Goal: Information Seeking & Learning: Learn about a topic

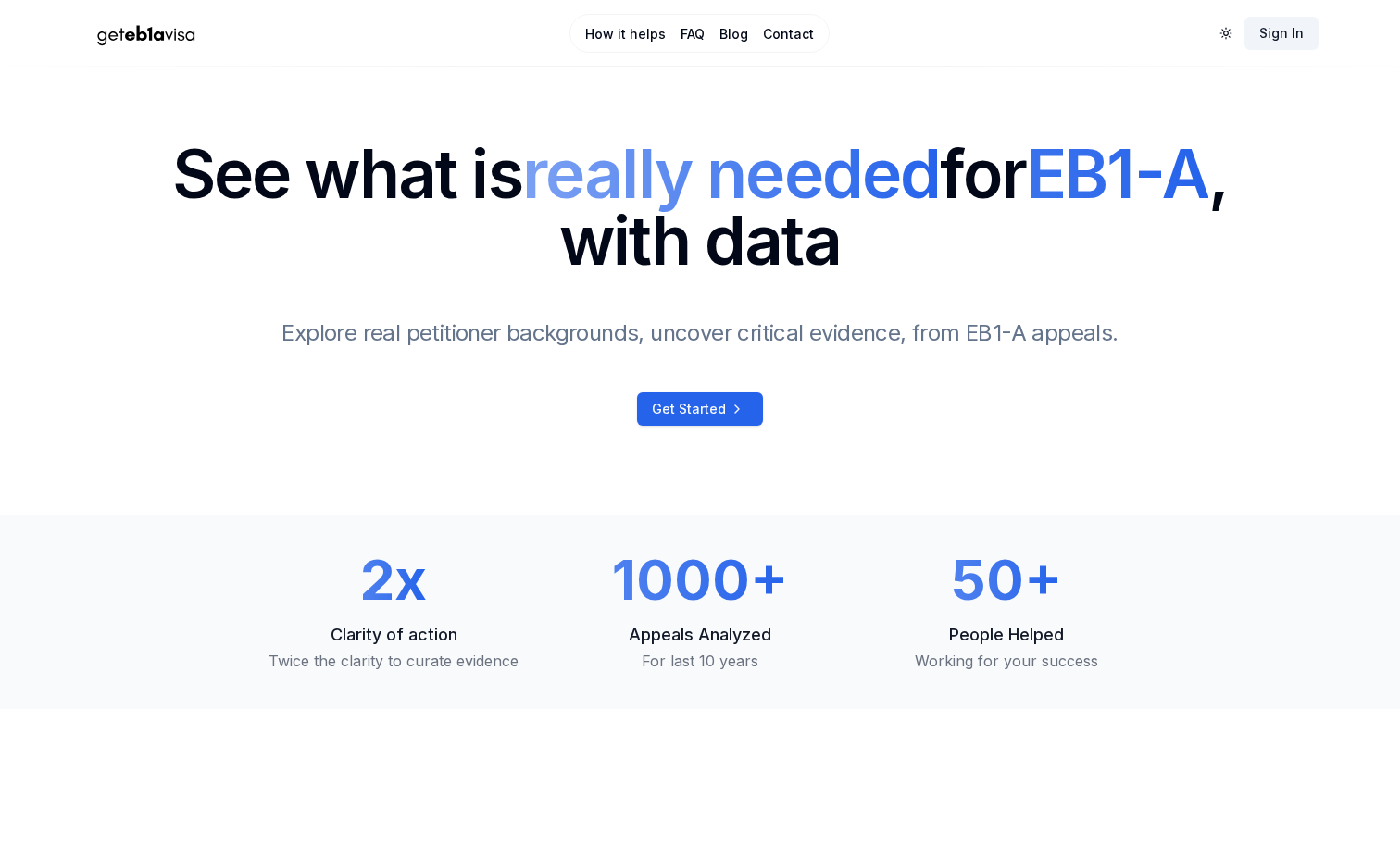
click at [1274, 36] on link "Sign In" at bounding box center [1281, 33] width 74 height 34
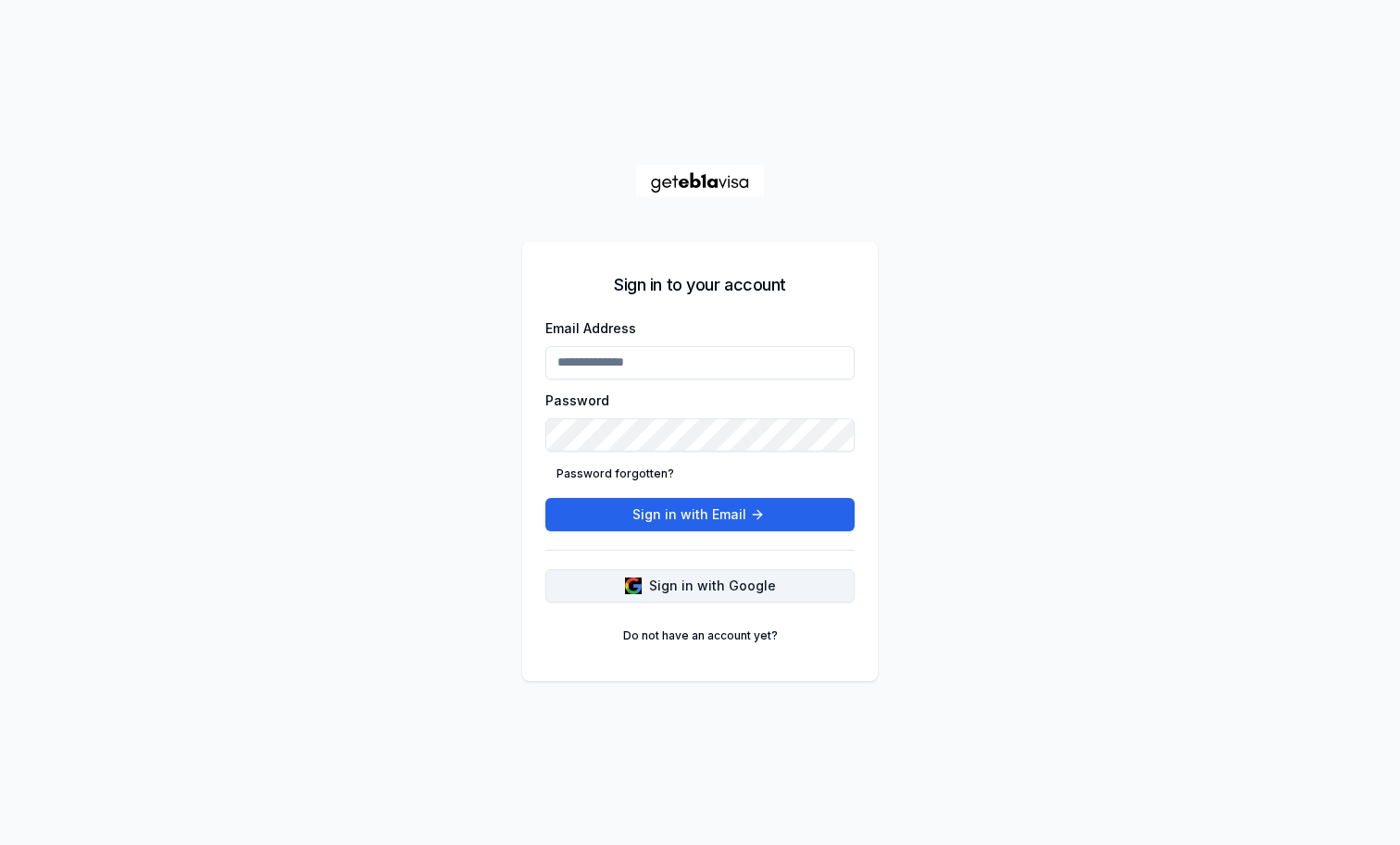
click at [666, 579] on span "Sign in with Google" at bounding box center [712, 585] width 127 height 18
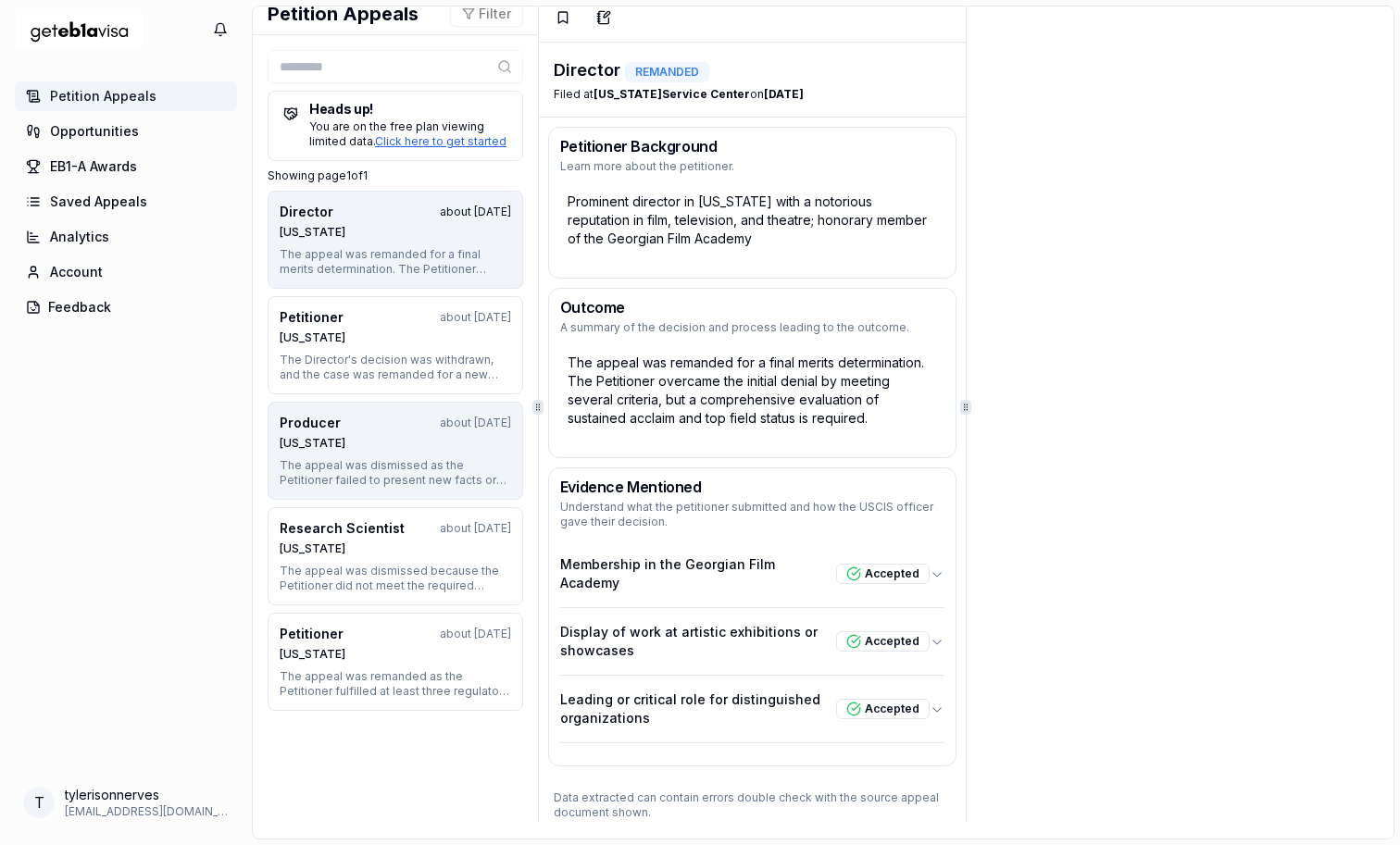
scroll to position [10, 0]
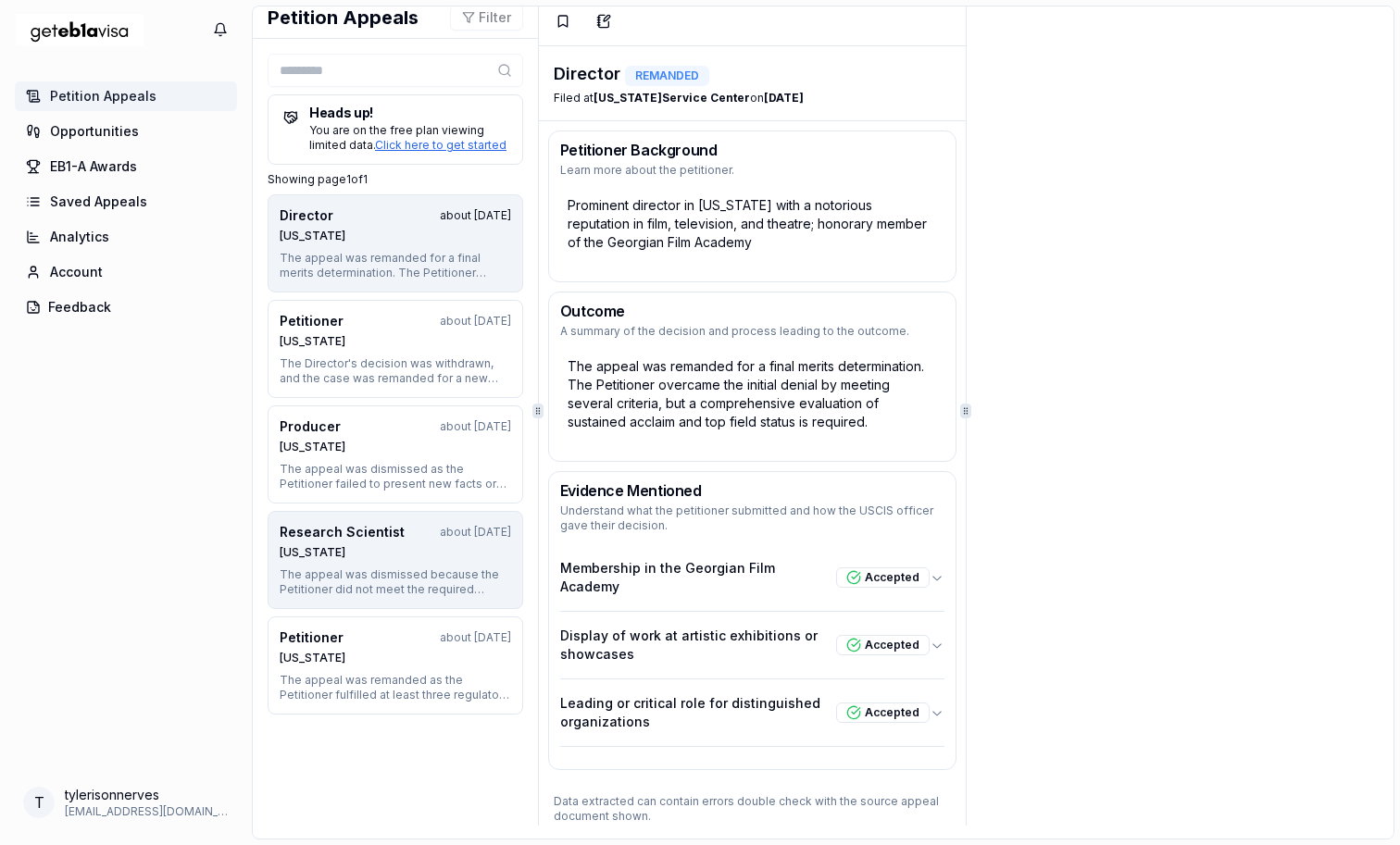
click at [455, 540] on div "Research Scientist about [DATE]" at bounding box center [394, 531] width 231 height 18
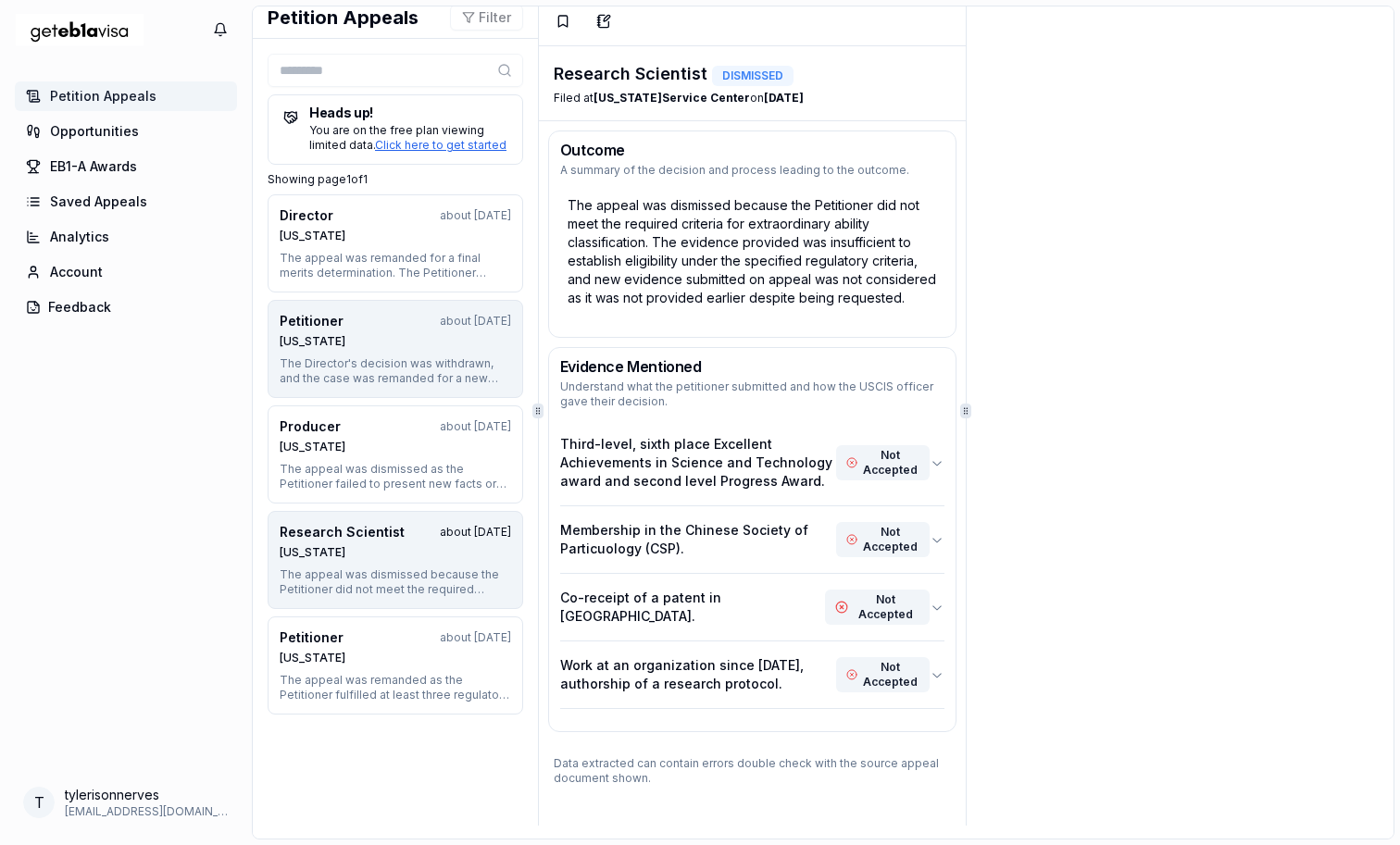
click at [415, 359] on div "The Director's decision was withdrawn, and the case was remanded for a new deci…" at bounding box center [394, 370] width 231 height 30
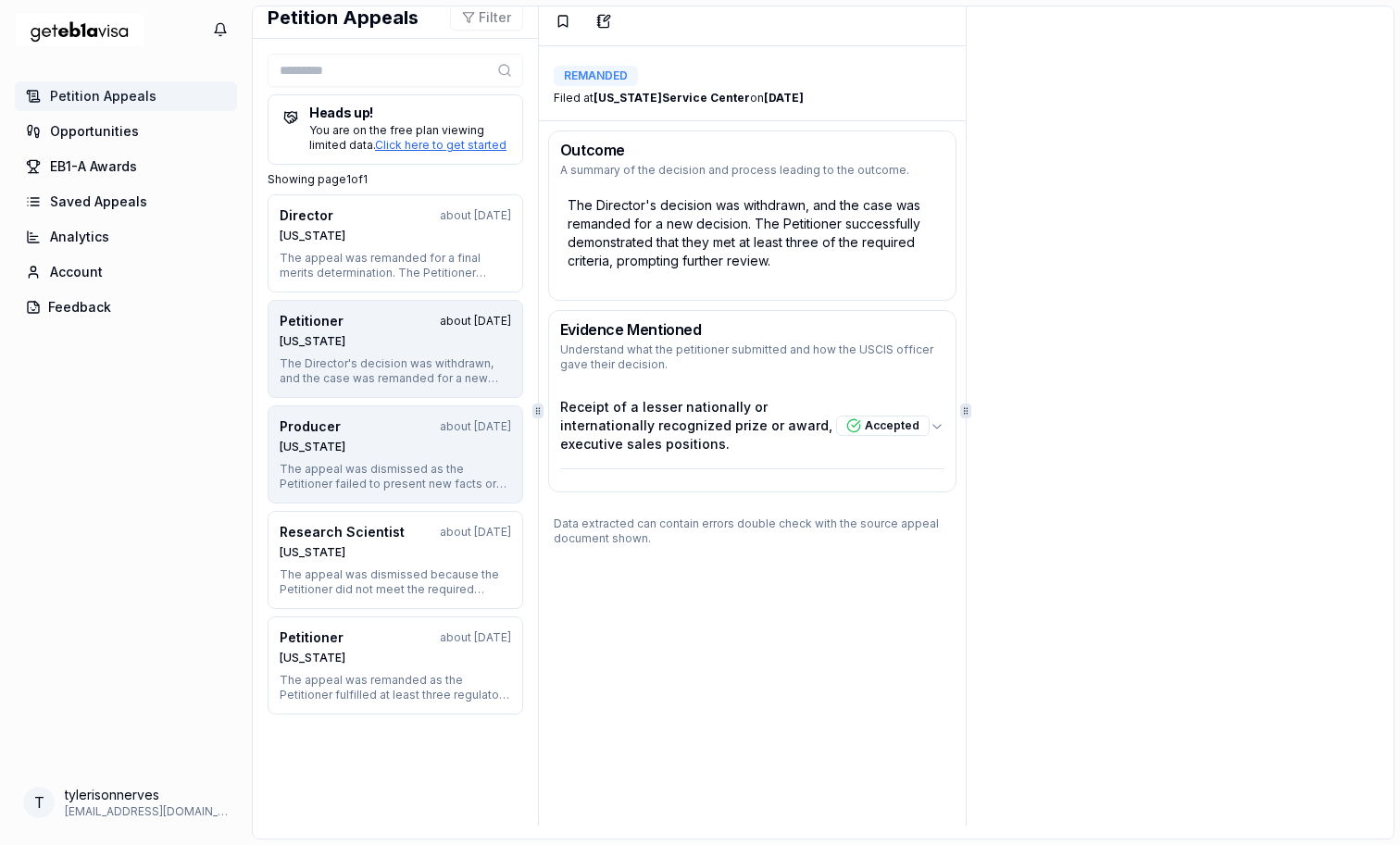
click at [415, 453] on div "[US_STATE]" at bounding box center [394, 446] width 231 height 14
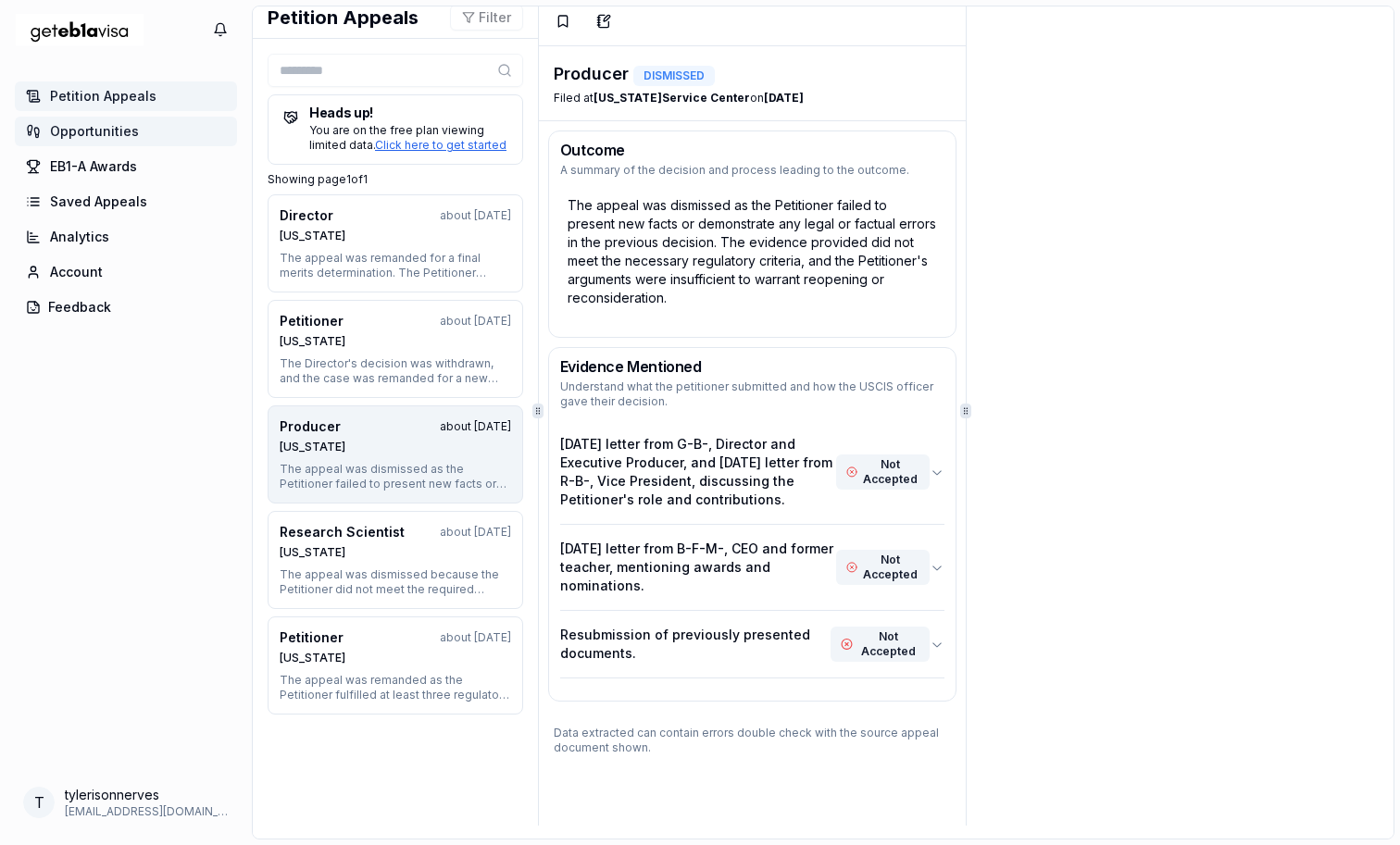
click at [145, 129] on link "Opportunities" at bounding box center [126, 131] width 223 height 30
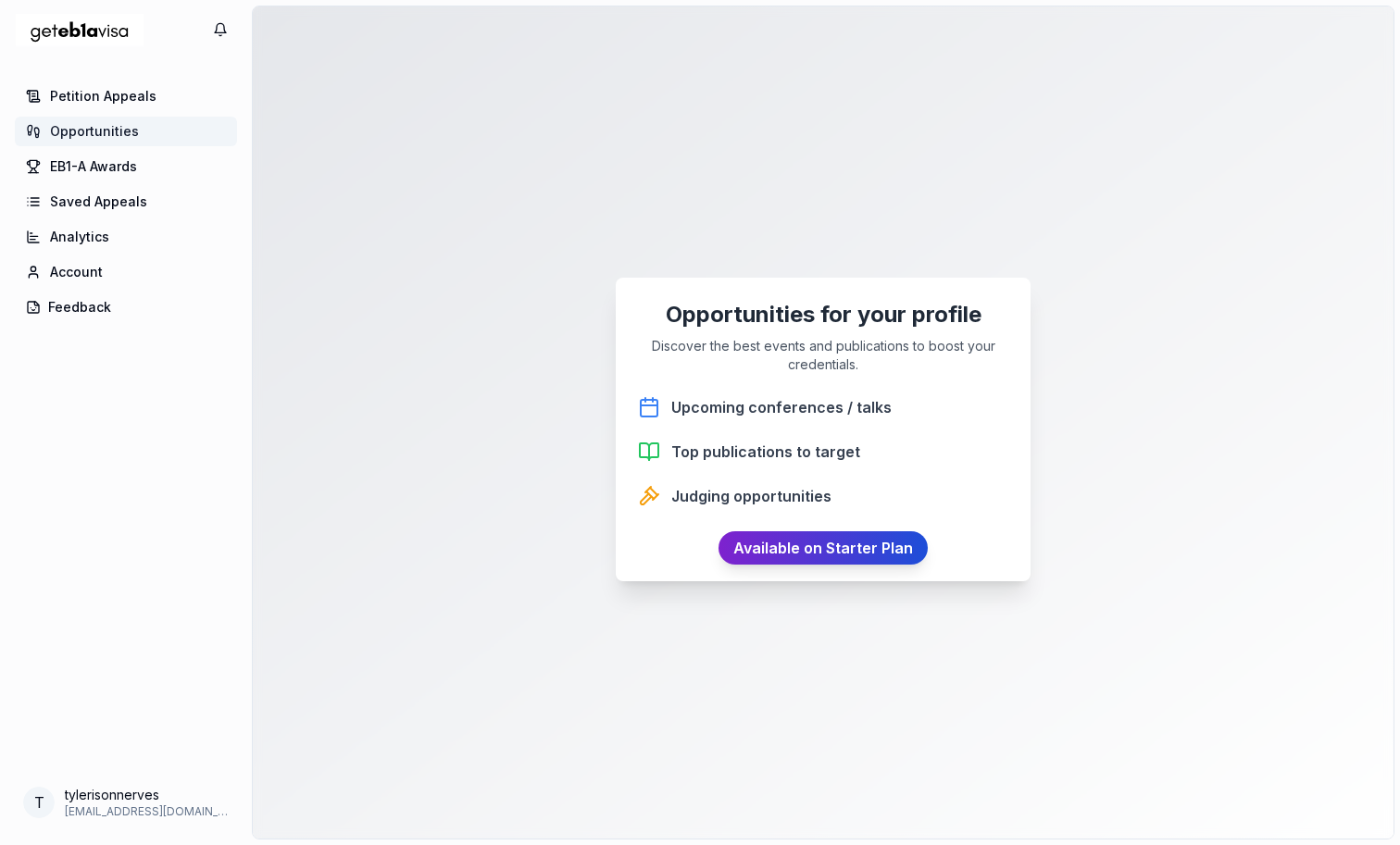
click at [842, 544] on link "Available on Starter Plan" at bounding box center [823, 548] width 209 height 34
click at [115, 235] on link "Analytics" at bounding box center [126, 237] width 223 height 30
click at [163, 234] on link "Analytics" at bounding box center [126, 237] width 223 height 30
